Goal: Information Seeking & Learning: Check status

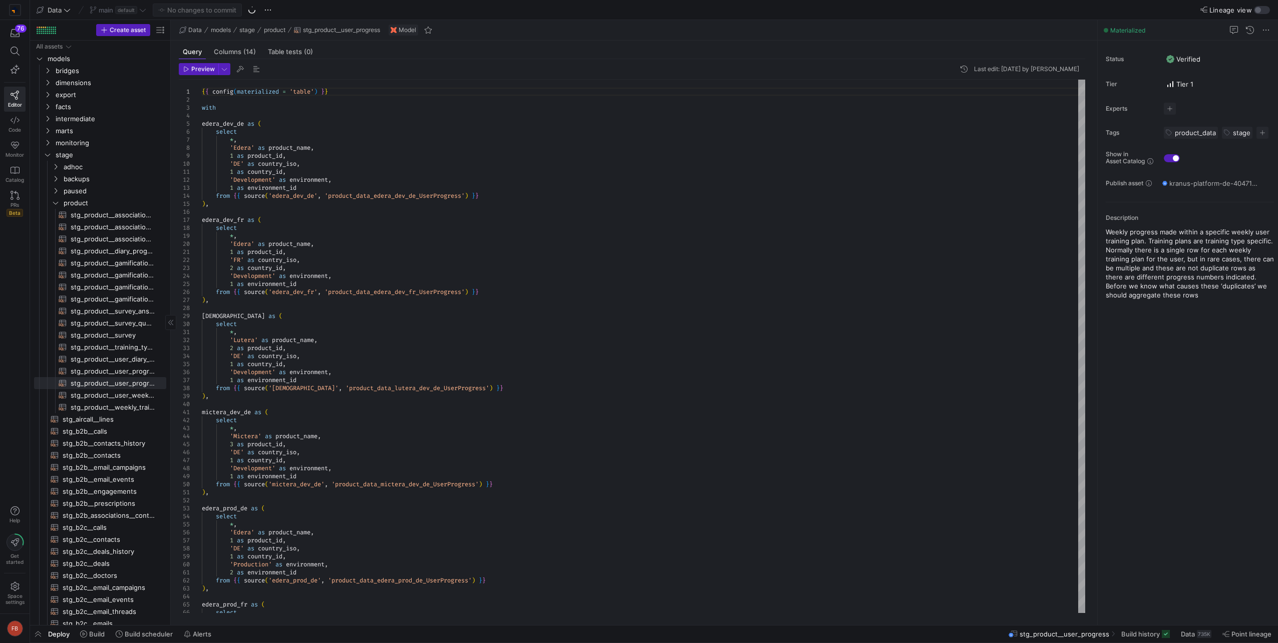
drag, startPoint x: 170, startPoint y: 248, endPoint x: 213, endPoint y: 298, distance: 65.7
click at [363, 271] on as-split "Create asset Drag here to set row groups Drag here to set column labels Group 1…" at bounding box center [654, 322] width 1248 height 605
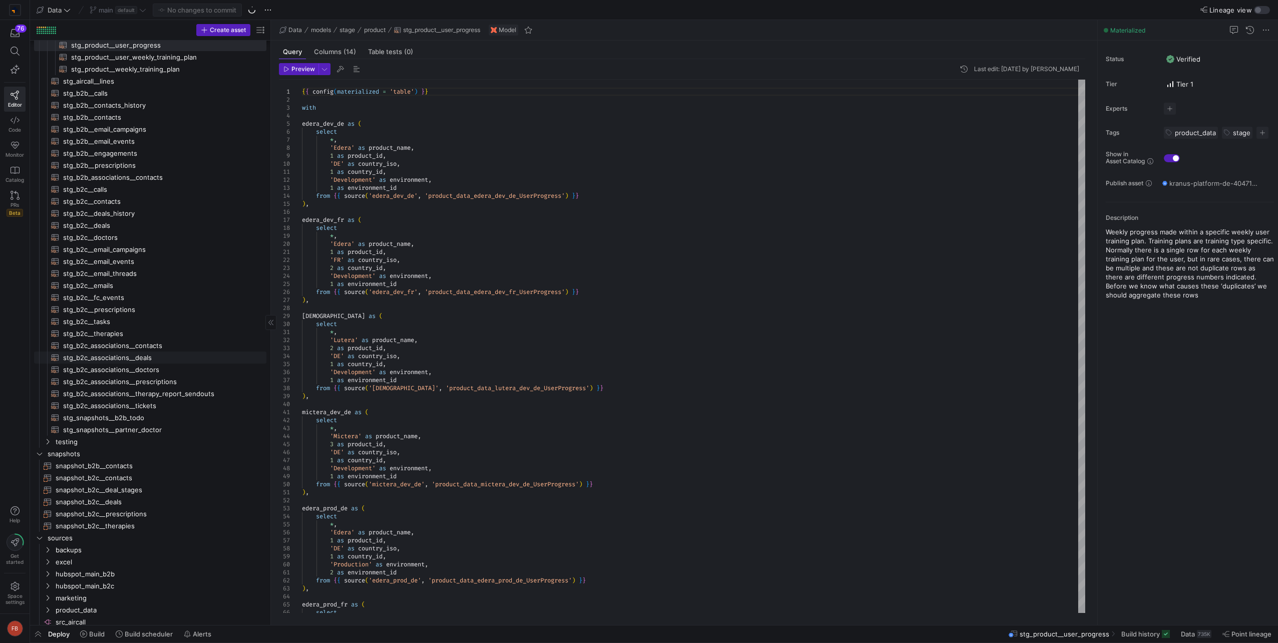
scroll to position [365, 0]
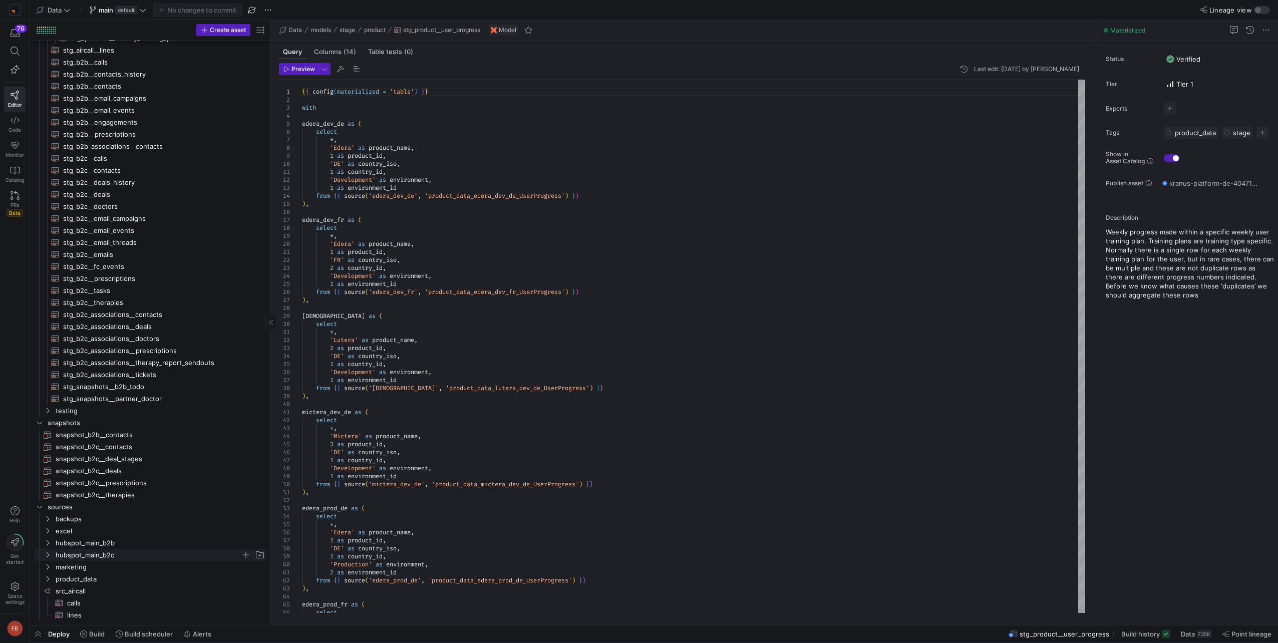
click at [121, 550] on span "hubspot_main_b2c" at bounding box center [148, 555] width 185 height 12
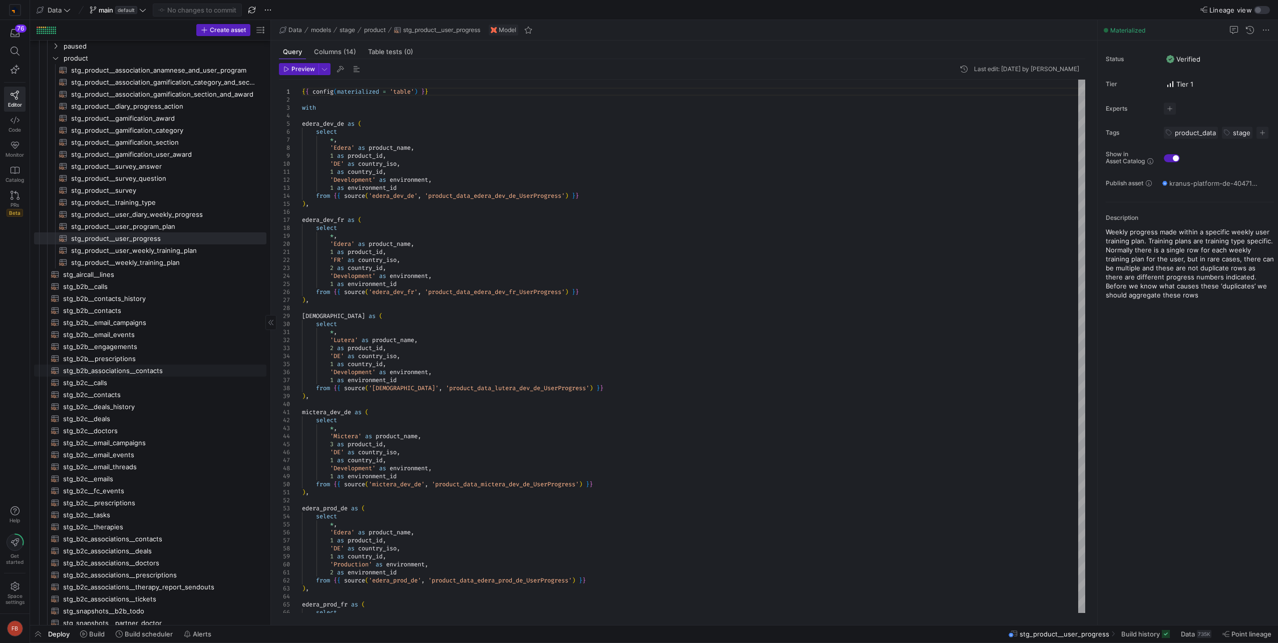
scroll to position [0, 0]
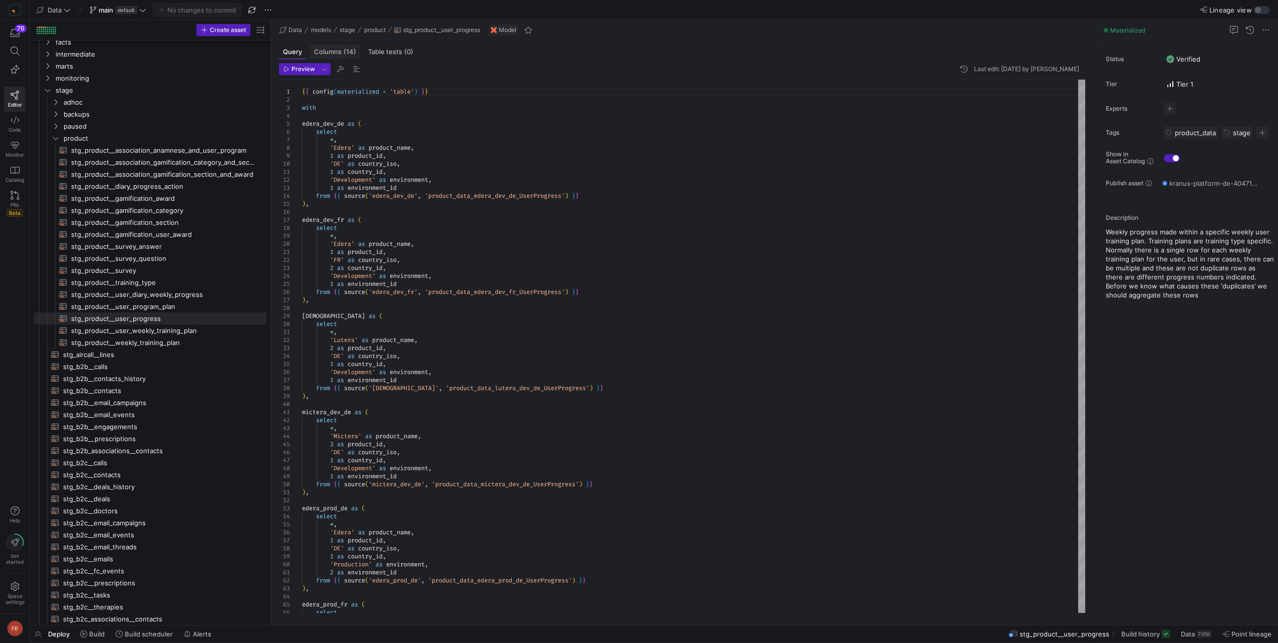
click at [332, 54] on span "Columns (14)" at bounding box center [335, 52] width 42 height 7
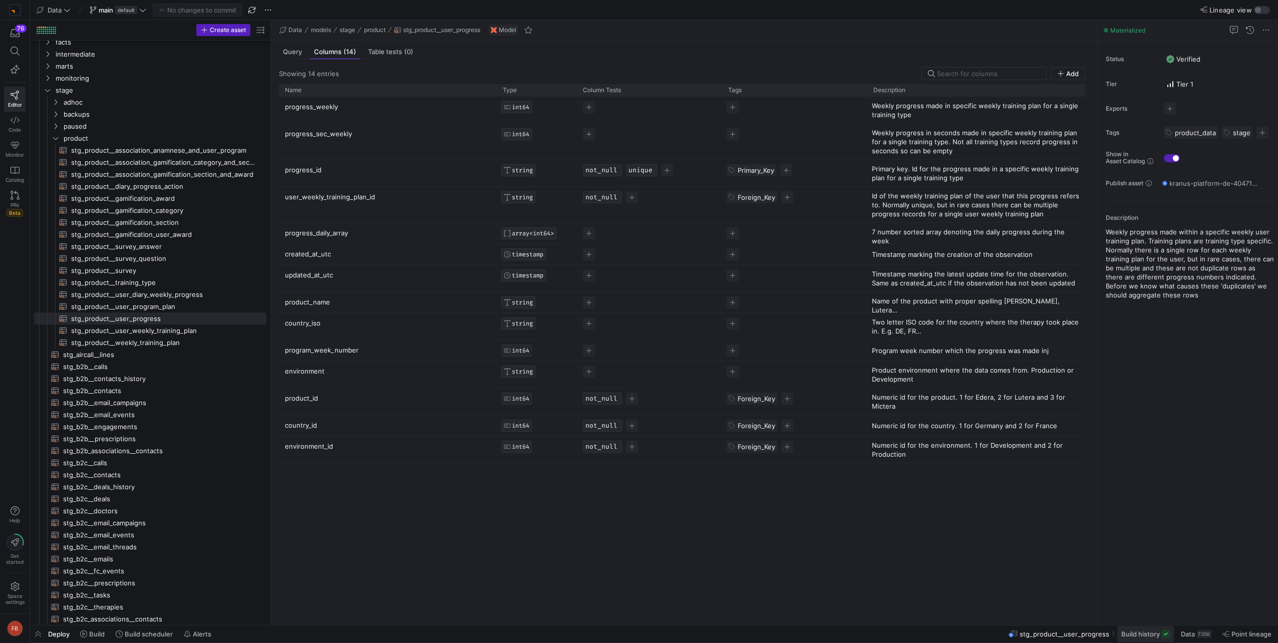
click at [1143, 633] on span "Build history" at bounding box center [1140, 634] width 39 height 8
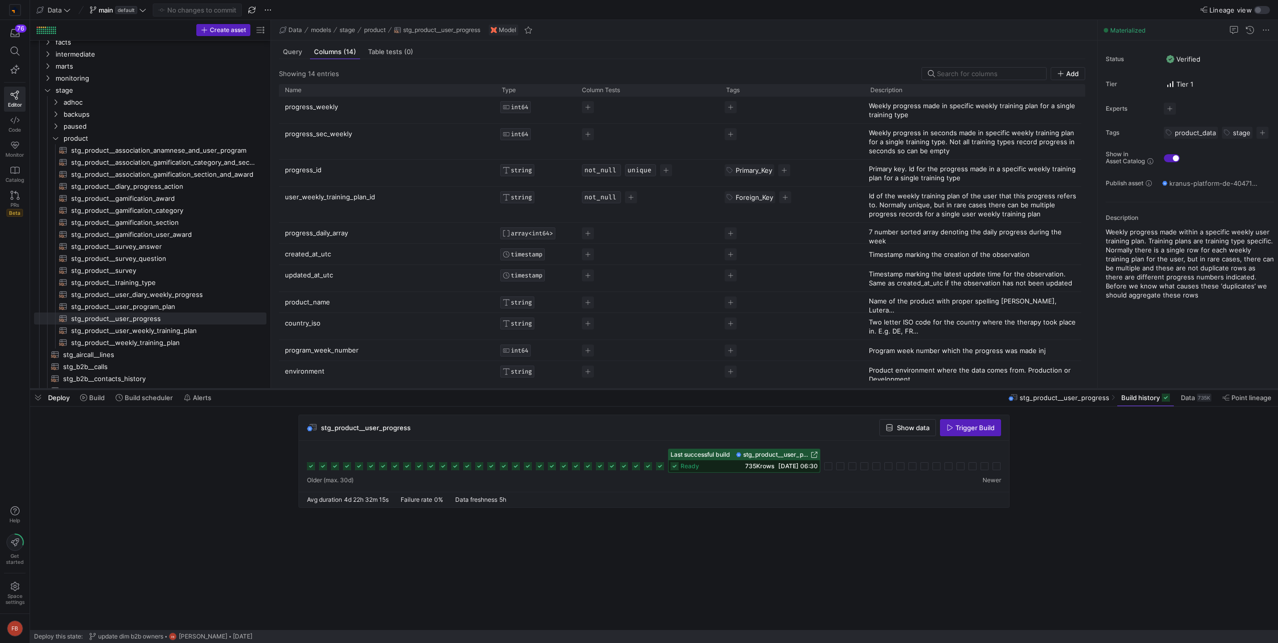
drag, startPoint x: 913, startPoint y: 460, endPoint x: 920, endPoint y: 389, distance: 71.4
click at [920, 389] on div at bounding box center [654, 389] width 1248 height 4
click at [909, 428] on span "Show data" at bounding box center [913, 428] width 33 height 8
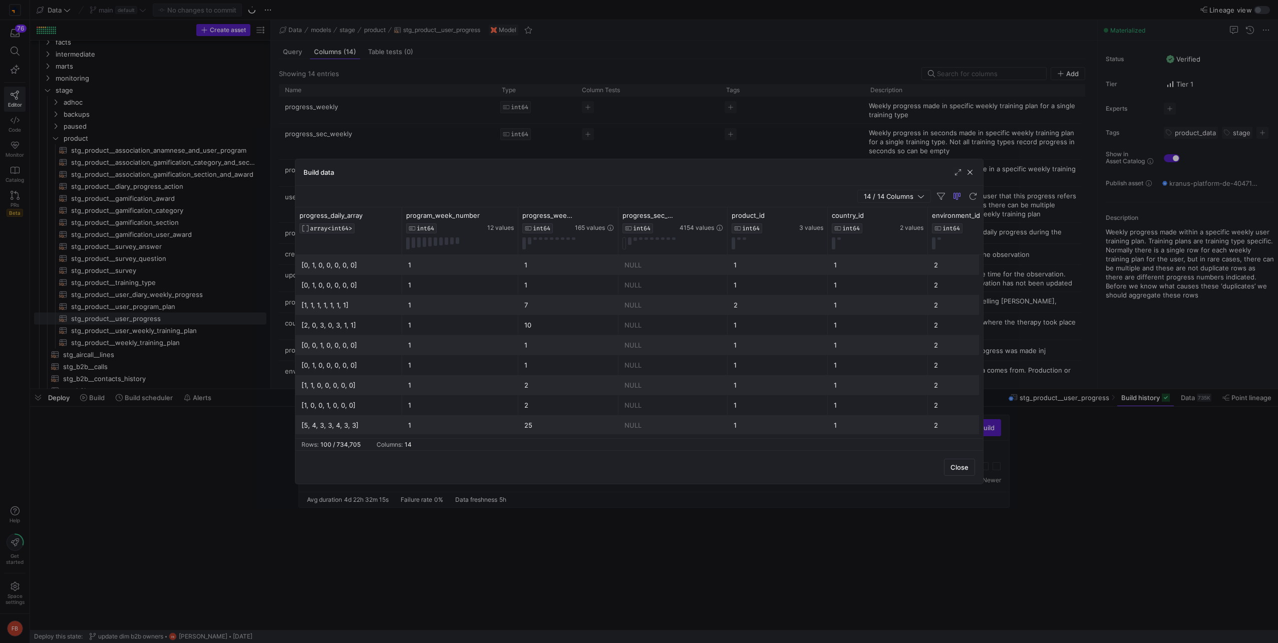
click at [315, 305] on div "[1, 1, 1, 1, 1, 1, 1]" at bounding box center [348, 305] width 95 height 20
click at [358, 328] on div "[2, 0, 3, 0, 3, 1, 1]" at bounding box center [348, 325] width 95 height 20
click at [353, 308] on div "[1, 1, 1, 1, 1, 1, 1]" at bounding box center [348, 305] width 95 height 20
click at [345, 322] on div "[2, 0, 3, 0, 3, 1, 1]" at bounding box center [348, 325] width 95 height 20
click at [345, 308] on div "[1, 1, 1, 1, 1, 1, 1]" at bounding box center [348, 305] width 95 height 20
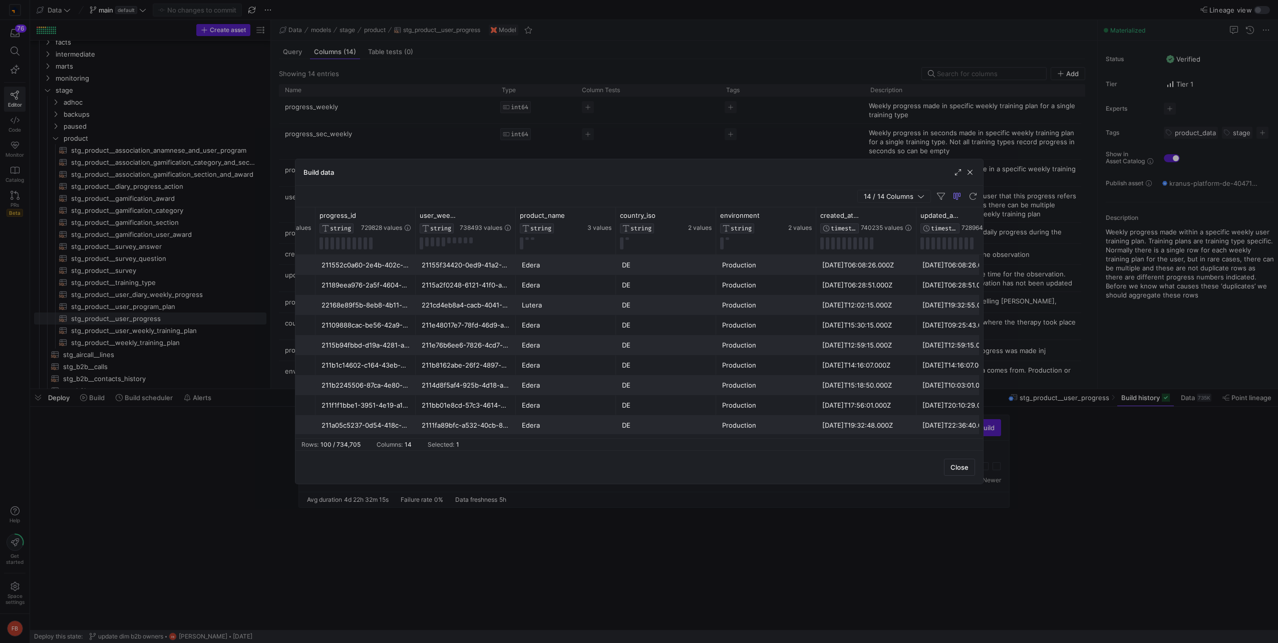
scroll to position [0, 750]
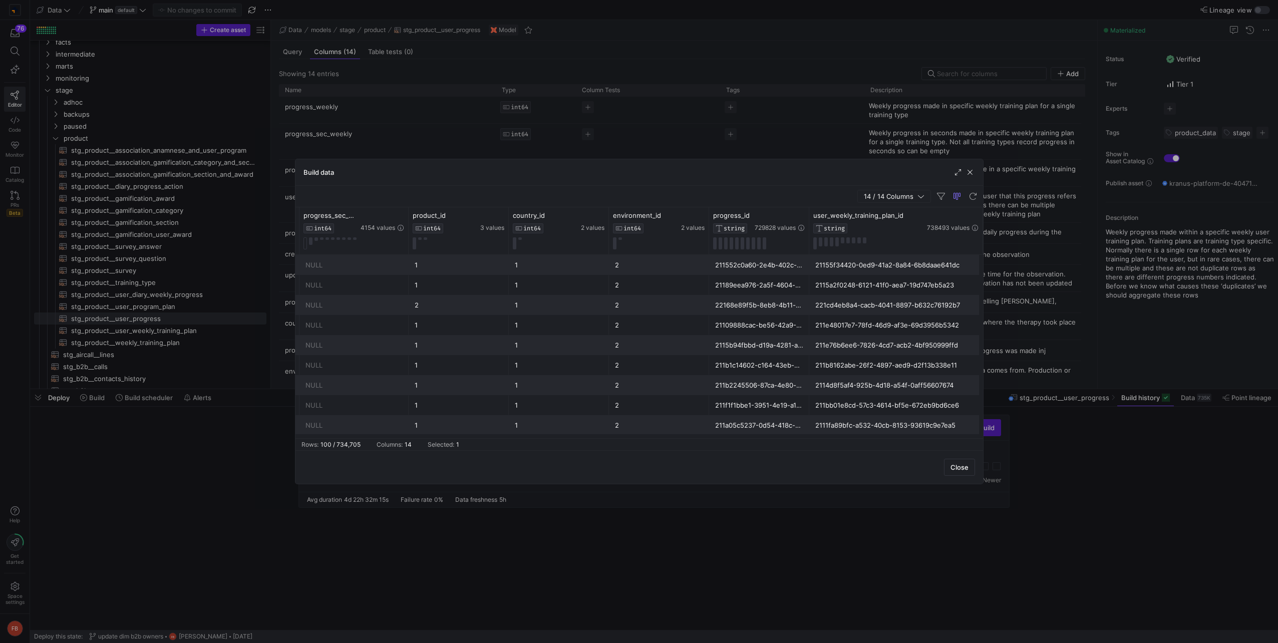
drag, startPoint x: 908, startPoint y: 229, endPoint x: 981, endPoint y: 235, distance: 73.9
click at [981, 235] on div at bounding box center [982, 230] width 4 height 47
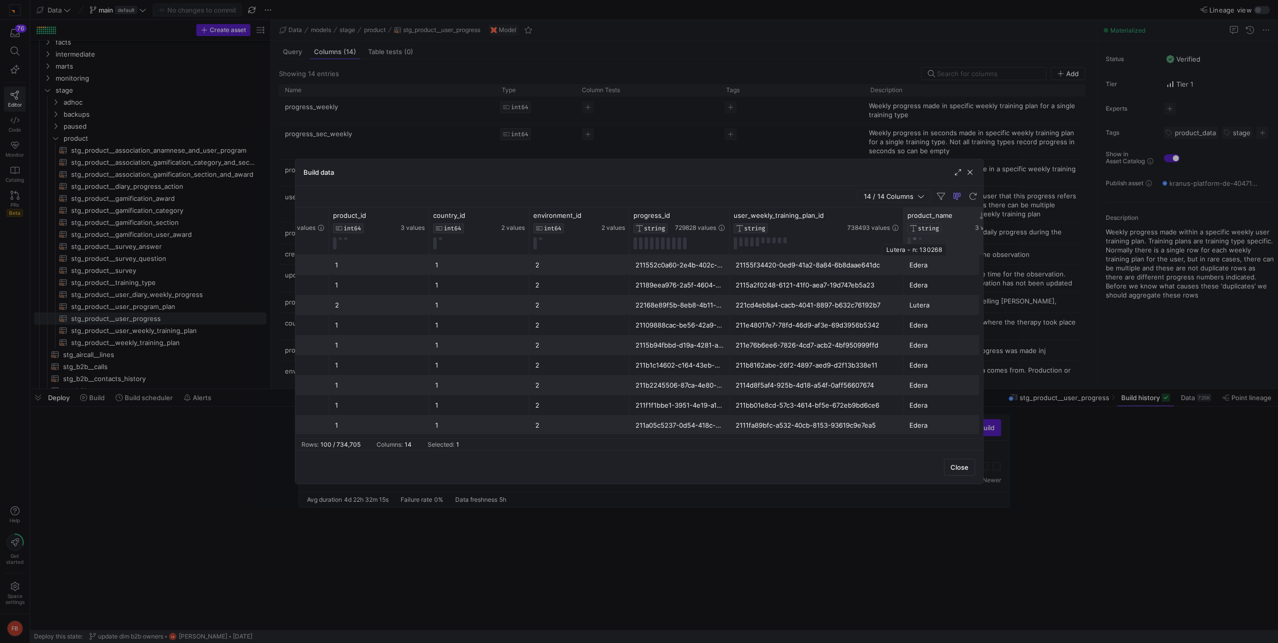
click at [913, 237] on button at bounding box center [915, 238] width 4 height 3
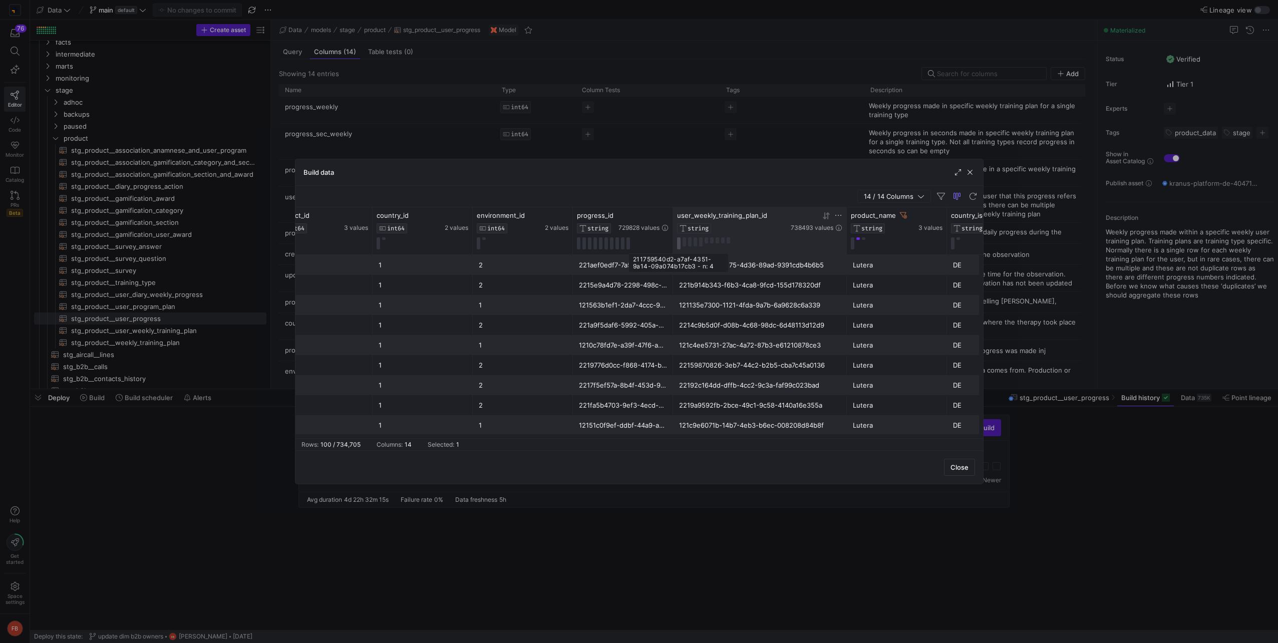
click at [677, 244] on button at bounding box center [679, 243] width 4 height 12
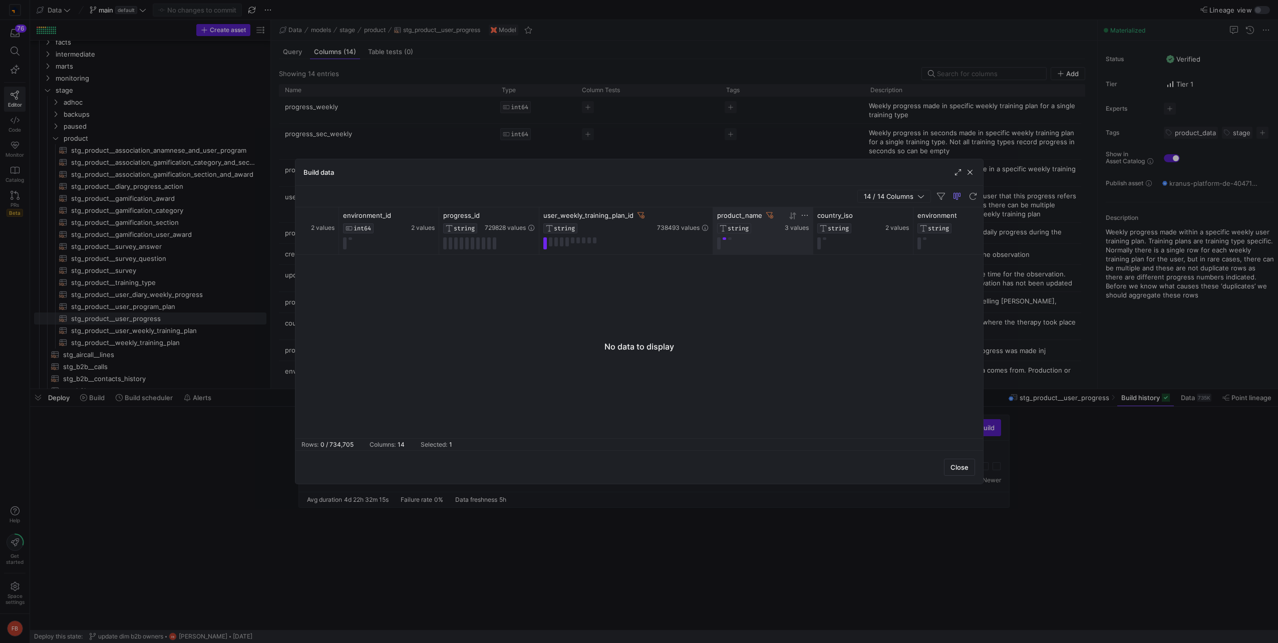
click at [723, 239] on button at bounding box center [725, 238] width 4 height 3
click at [771, 216] on icon at bounding box center [769, 215] width 7 height 7
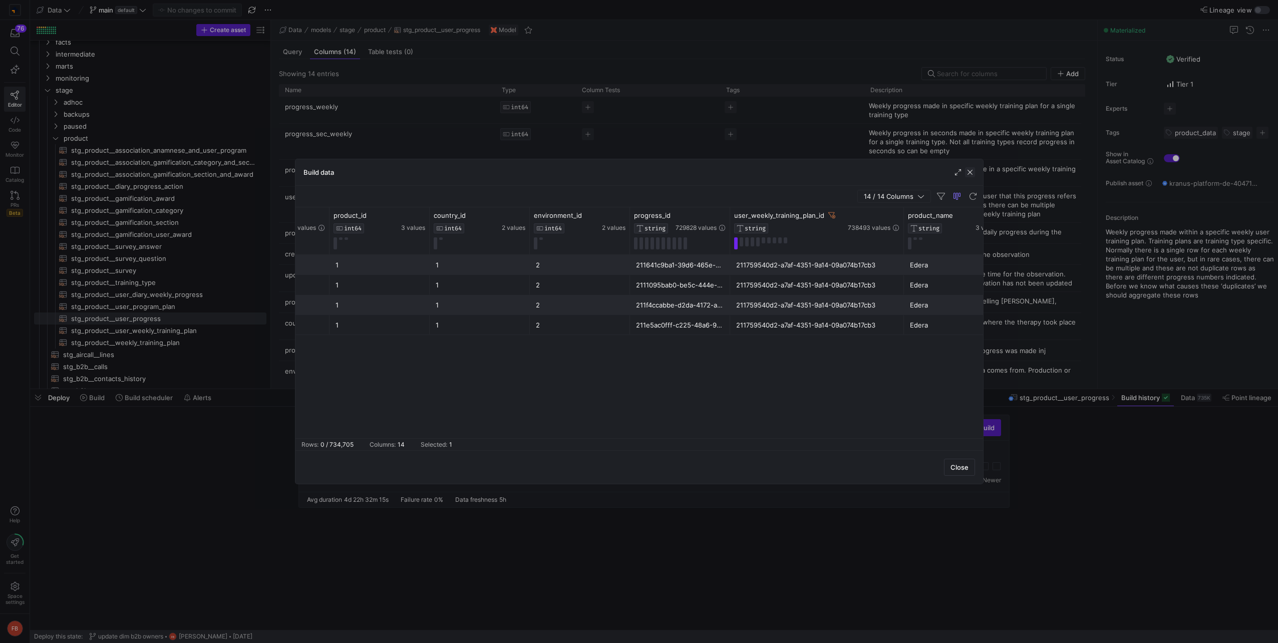
click at [969, 172] on span "button" at bounding box center [970, 172] width 10 height 10
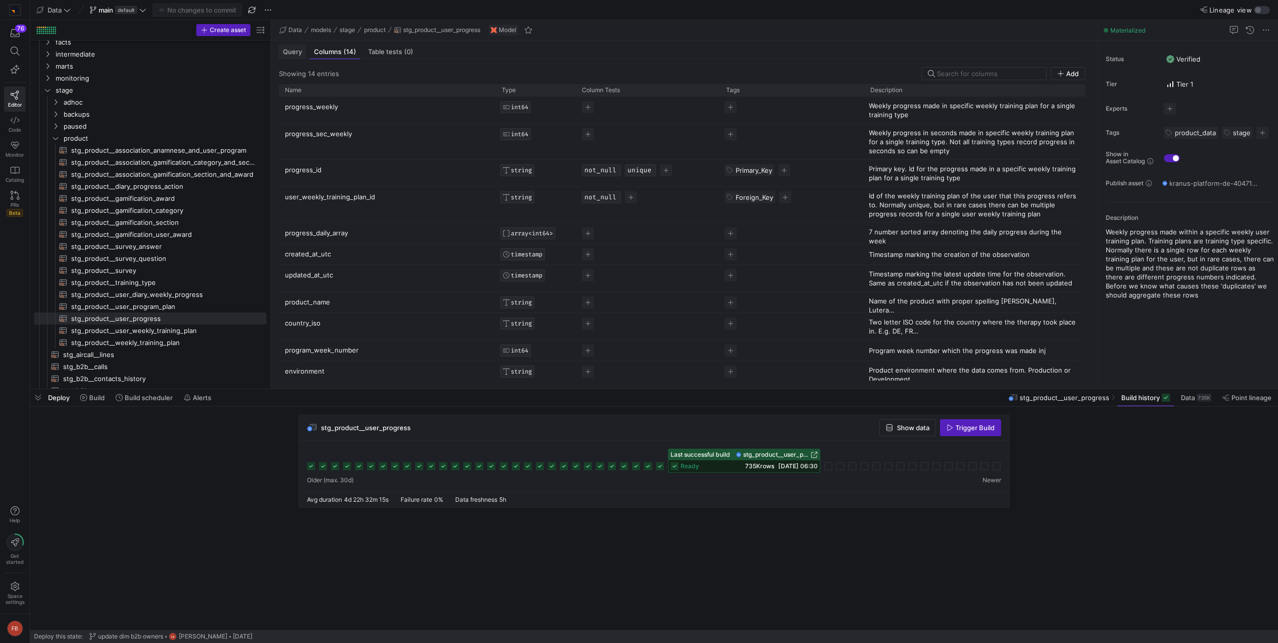
click at [295, 58] on div "Query" at bounding box center [292, 52] width 27 height 15
